Goal: Information Seeking & Learning: Check status

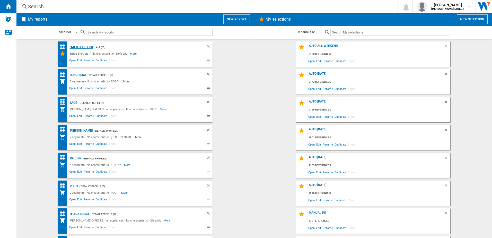
click at [80, 48] on div "Smeg Shed List" at bounding box center [80, 47] width 25 height 6
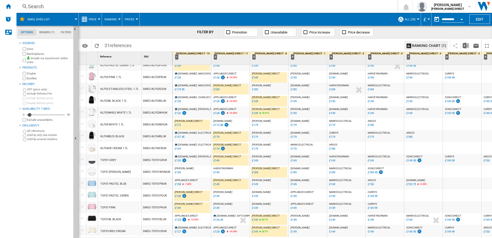
scroll to position [203, 0]
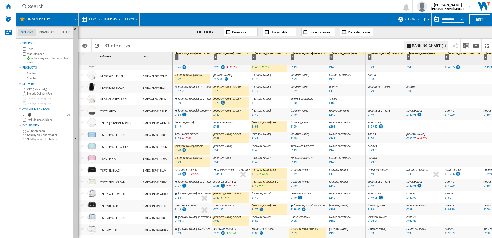
click at [177, 148] on div "£128" at bounding box center [178, 149] width 6 height 3
click at [178, 160] on div "£149" at bounding box center [178, 161] width 6 height 3
click at [178, 137] on div "£138" at bounding box center [178, 138] width 6 height 3
click at [217, 137] on div "£149" at bounding box center [216, 138] width 6 height 3
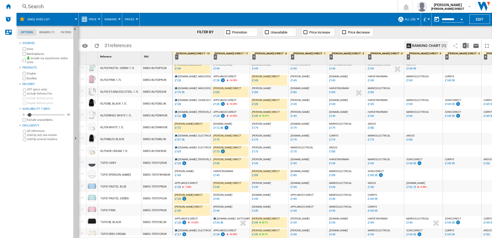
click at [217, 117] on div "£128" at bounding box center [216, 115] width 6 height 3
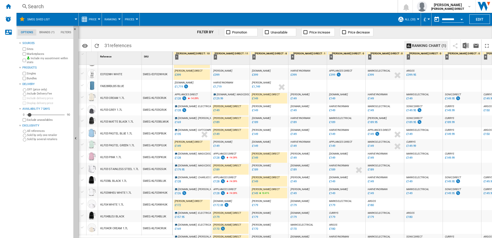
scroll to position [0, 0]
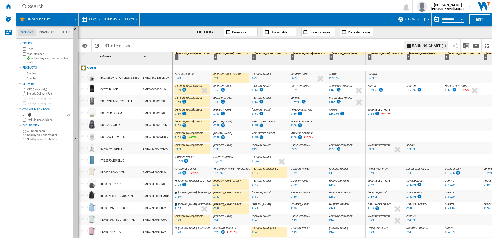
click at [179, 172] on div "£128" at bounding box center [178, 172] width 6 height 3
click at [220, 173] on div "£129.99" at bounding box center [218, 172] width 10 height 3
drag, startPoint x: 422, startPoint y: 94, endPoint x: 332, endPoint y: 0, distance: 129.6
click at [422, 94] on div at bounding box center [423, 93] width 3 height 12
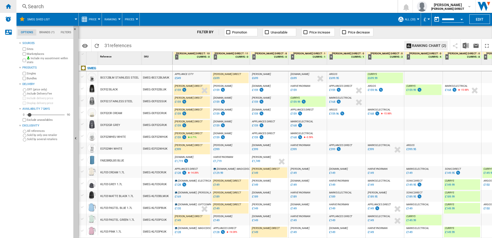
click at [13, 8] on div "Home" at bounding box center [8, 6] width 16 height 13
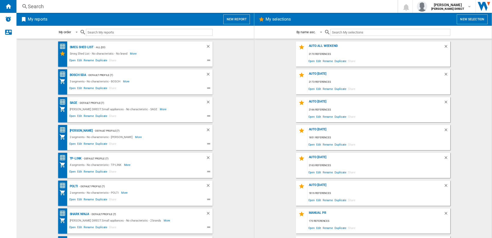
click at [484, 67] on md-content "AUTO ALL WEEKEND 2170 references Open Edit Rename Duplicate Share AUTO [DATE] 2…" at bounding box center [373, 138] width 238 height 199
click at [280, 56] on wk-selection "AUTO ALL WEEKEND 2170 references Open Edit Rename Duplicate Share" at bounding box center [372, 53] width 227 height 25
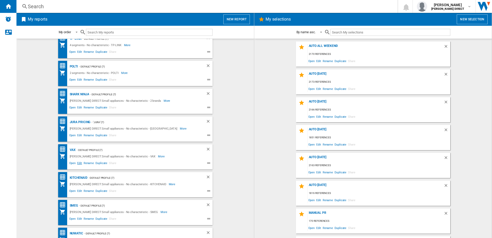
scroll to position [129, 0]
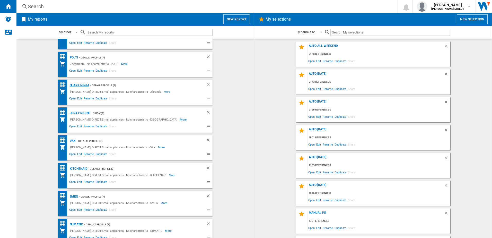
click at [84, 86] on div "Shark Ninja" at bounding box center [78, 85] width 21 height 6
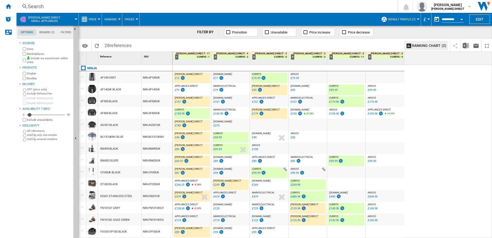
scroll to position [26, 0]
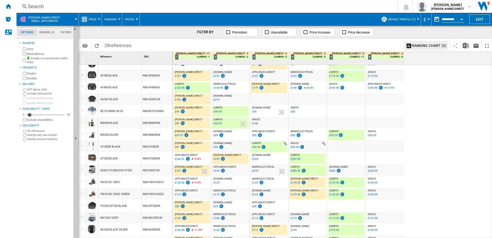
click at [217, 195] on div "£119" at bounding box center [216, 194] width 6 height 3
click at [293, 195] on div "£129.99" at bounding box center [296, 194] width 10 height 3
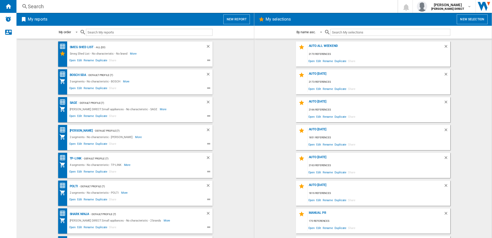
click at [79, 43] on div "Smeg Shed List - All (20) Smeg Shed List - No characteristic - No brand More Le…" at bounding box center [135, 53] width 154 height 25
click at [81, 47] on div "Smeg Shed List" at bounding box center [80, 47] width 25 height 6
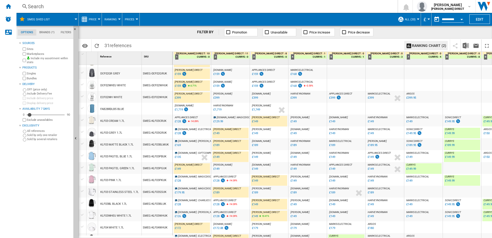
scroll to position [77, 0]
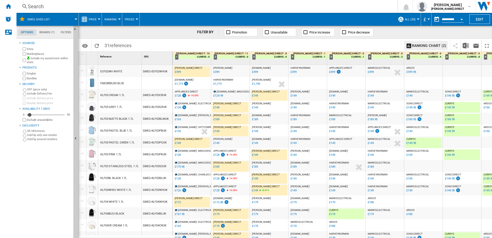
click at [256, 180] on div "£149" at bounding box center [255, 178] width 6 height 3
click at [410, 180] on div "£149" at bounding box center [409, 178] width 6 height 3
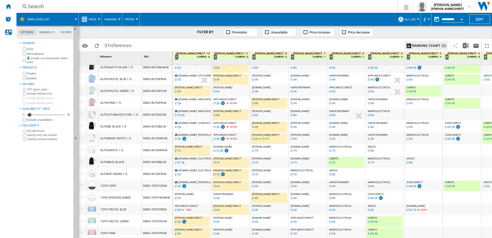
scroll to position [203, 0]
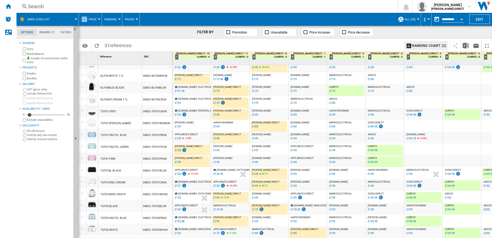
click at [176, 148] on div "£128" at bounding box center [178, 149] width 6 height 3
